Goal: Information Seeking & Learning: Learn about a topic

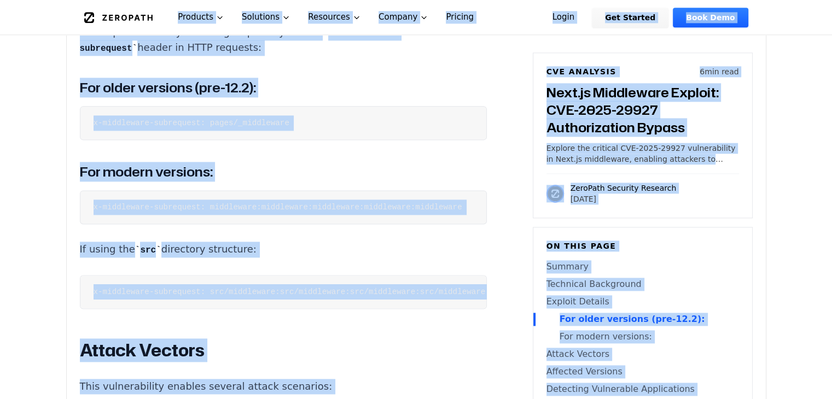
click at [192, 305] on pre "x-middleware-subrequest: src/middleware:src/middleware:src/middleware:src/middl…" at bounding box center [283, 292] width 407 height 34
click at [119, 305] on pre "x-middleware-subrequest: src/middleware:src/middleware:src/middleware:src/middl…" at bounding box center [283, 292] width 407 height 34
click at [90, 302] on pre "x-middleware-subrequest: src/middleware:src/middleware:src/middleware:src/middl…" at bounding box center [283, 292] width 407 height 34
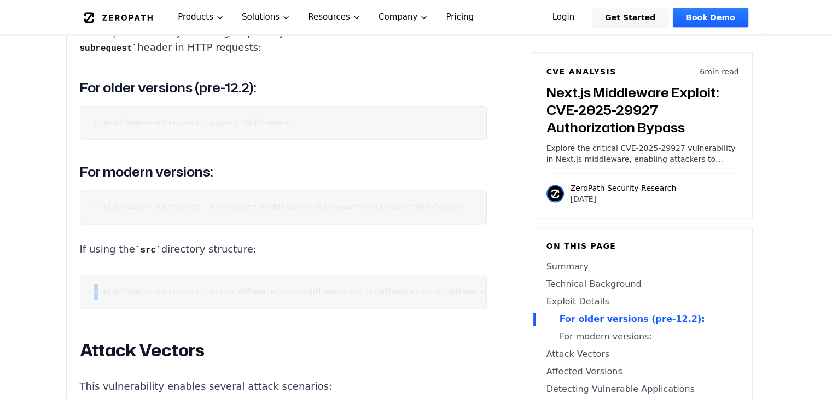
click at [90, 300] on pre "x-middleware-subrequest: src/middleware:src/middleware:src/middleware:src/middl…" at bounding box center [283, 292] width 407 height 34
click at [284, 296] on code "x-middleware-subrequest: src/middleware:src/middleware:src/middleware:src/middl…" at bounding box center [324, 292] width 462 height 9
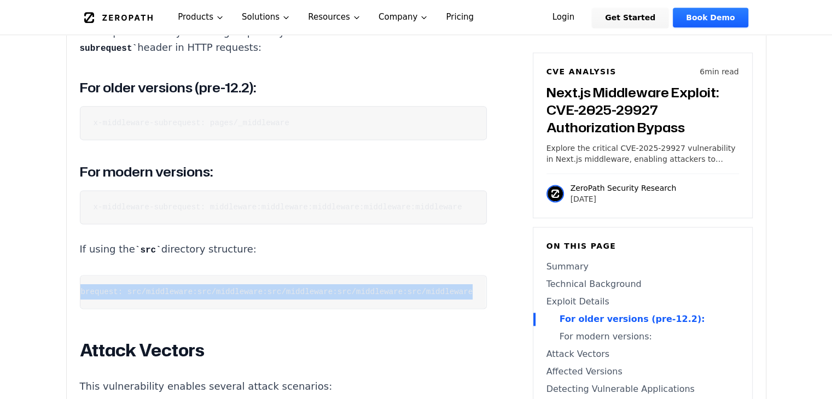
scroll to position [0, 0]
drag, startPoint x: 413, startPoint y: 296, endPoint x: 56, endPoint y: 291, distance: 357.6
copy code "x-middleware-subrequest: src/middleware:src/middleware:src/middleware:src/middl…"
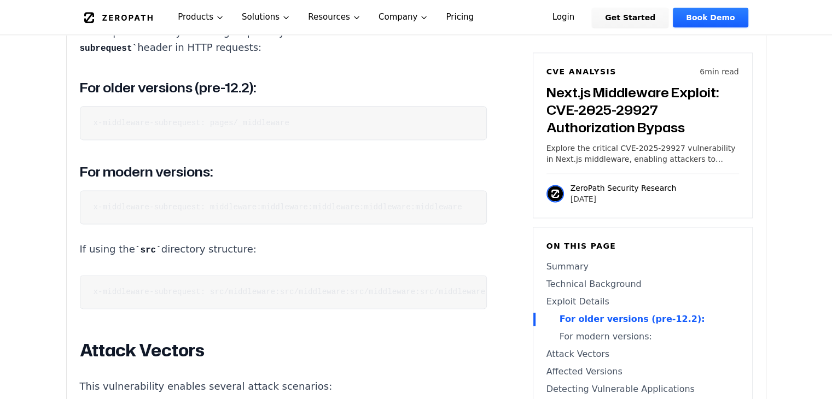
click at [288, 213] on pre "x-middleware-subrequest: middleware:middleware:middleware:middleware:middleware" at bounding box center [283, 207] width 407 height 34
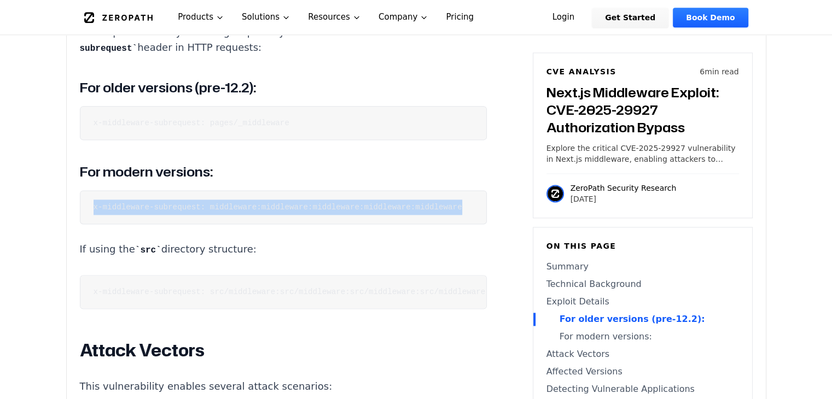
drag, startPoint x: 411, startPoint y: 206, endPoint x: 70, endPoint y: 199, distance: 341.2
copy code "x-middleware-subrequest: middleware:middleware:middleware:middleware:middleware"
